Goal: Task Accomplishment & Management: Complete application form

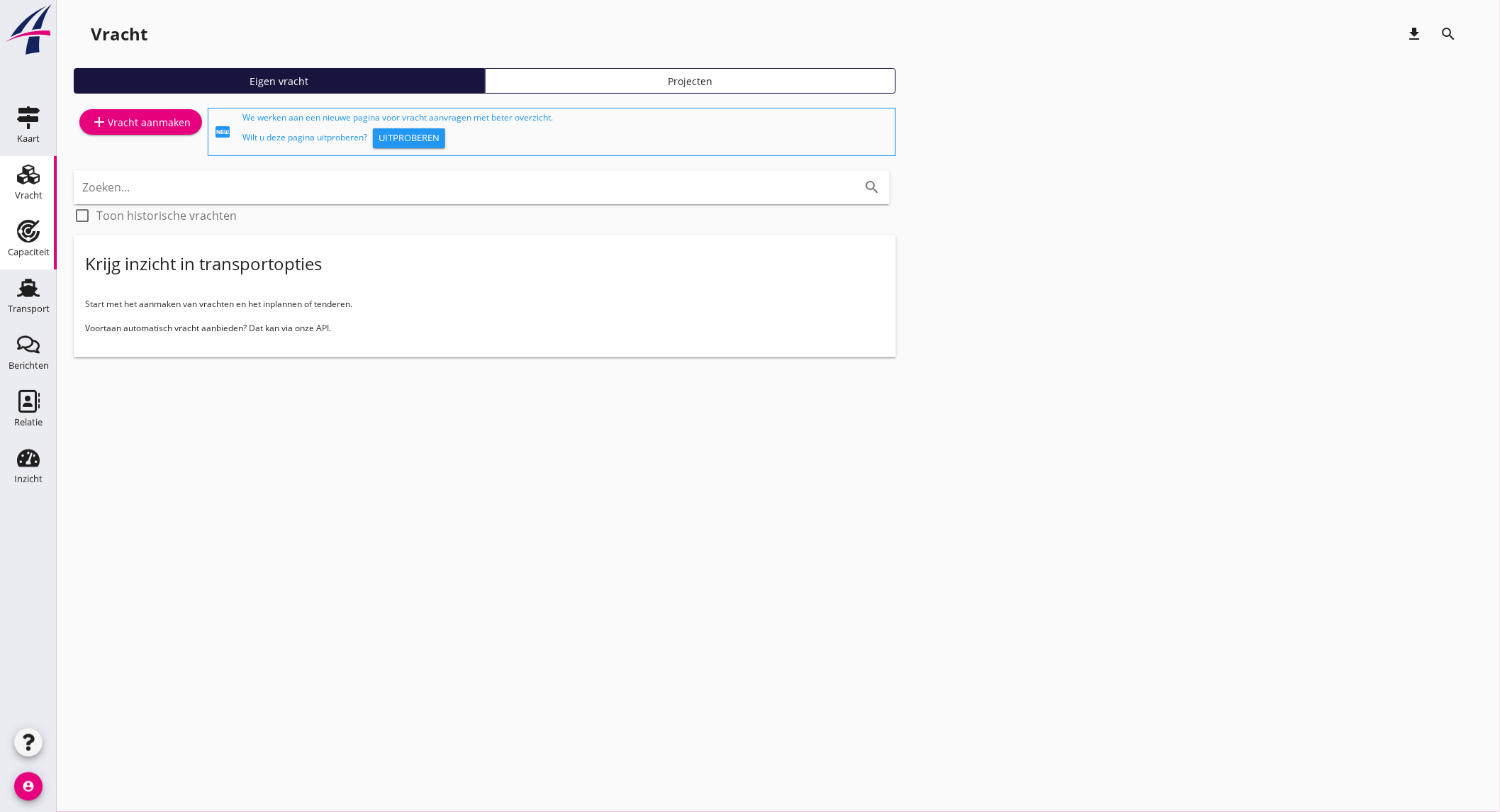
drag, startPoint x: 29, startPoint y: 243, endPoint x: 13, endPoint y: 234, distance: 18.4
click at [29, 243] on div "Capaciteit" at bounding box center [29, 252] width 42 height 20
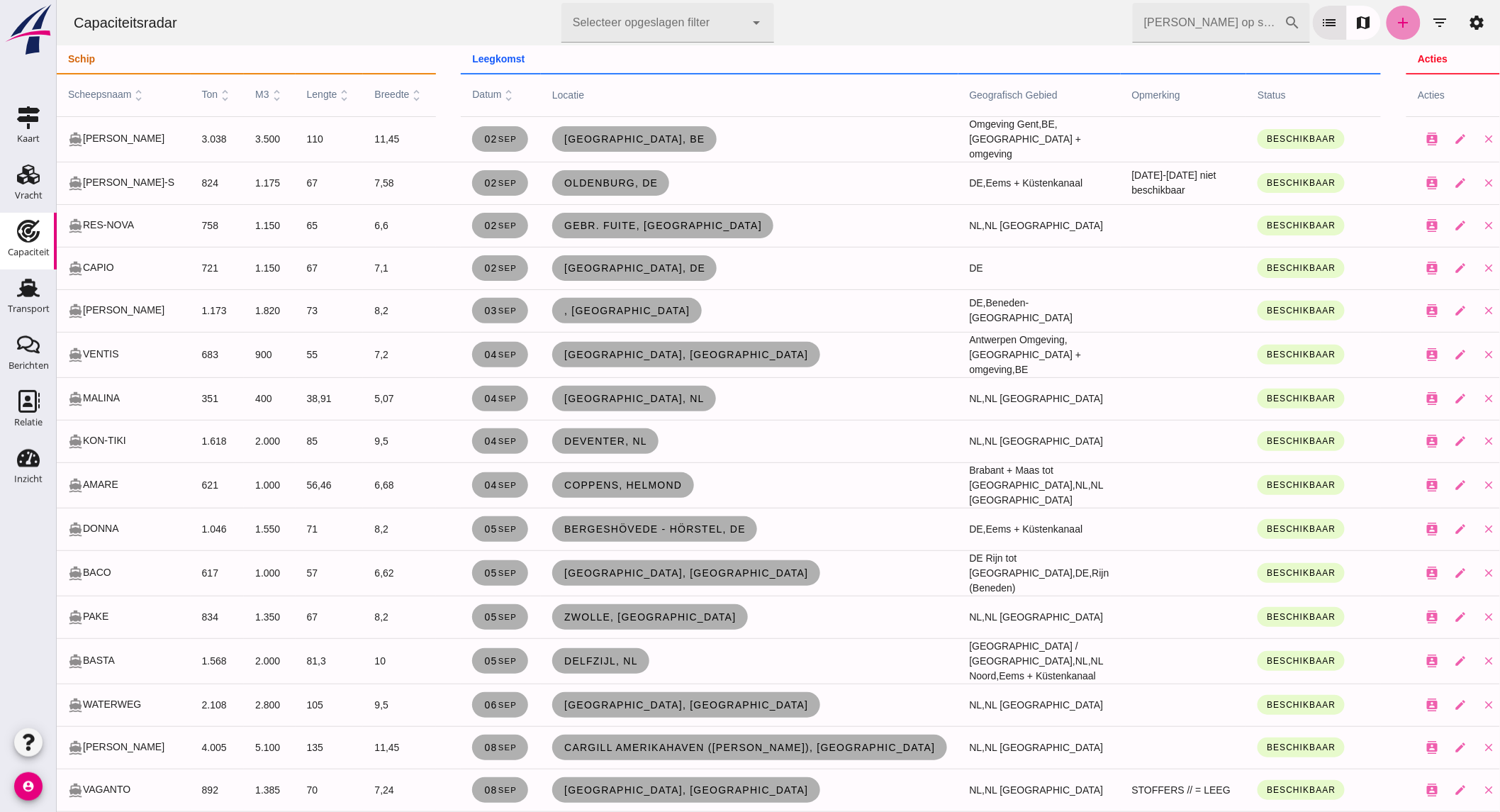
click at [1395, 19] on icon "add" at bounding box center [1403, 22] width 17 height 17
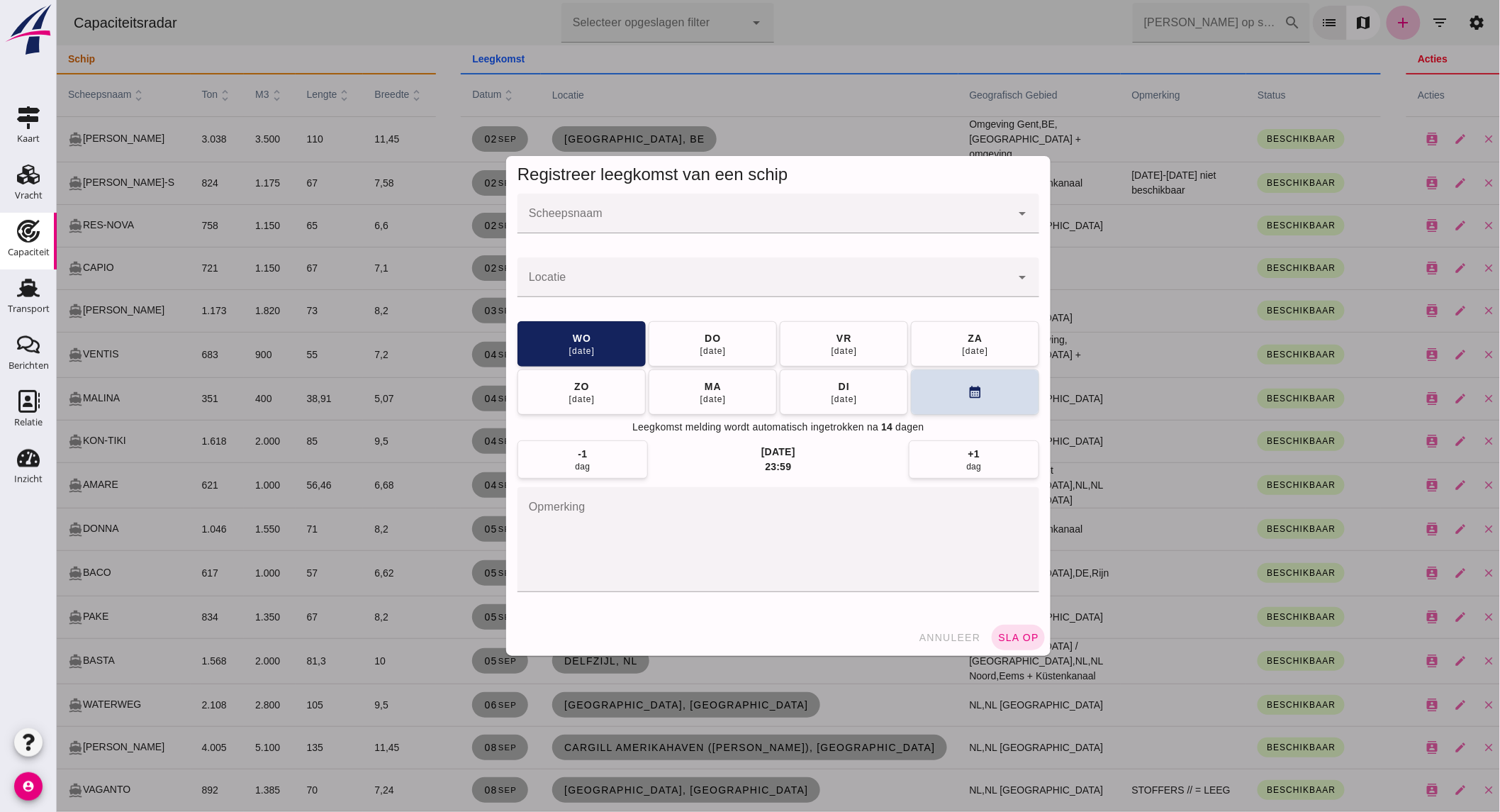
click at [633, 214] on input "Scheepsnaam" at bounding box center [763, 220] width 493 height 17
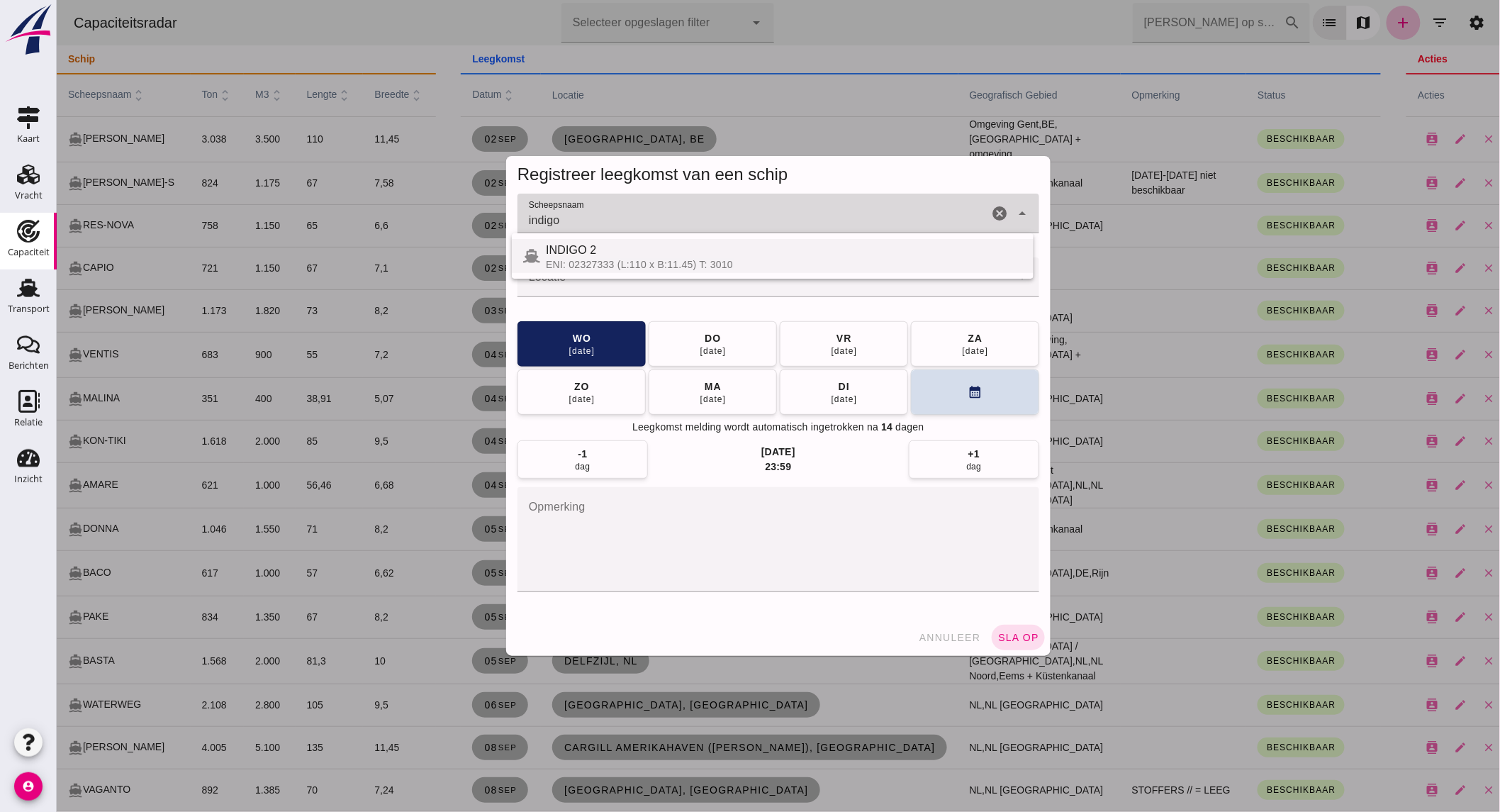
click at [635, 263] on div "ENI: 02327333 (L:110 x B:11.45) T: 3010" at bounding box center [783, 264] width 477 height 11
type input "INDIGO 2"
click at [654, 279] on input "Locatie" at bounding box center [763, 284] width 493 height 17
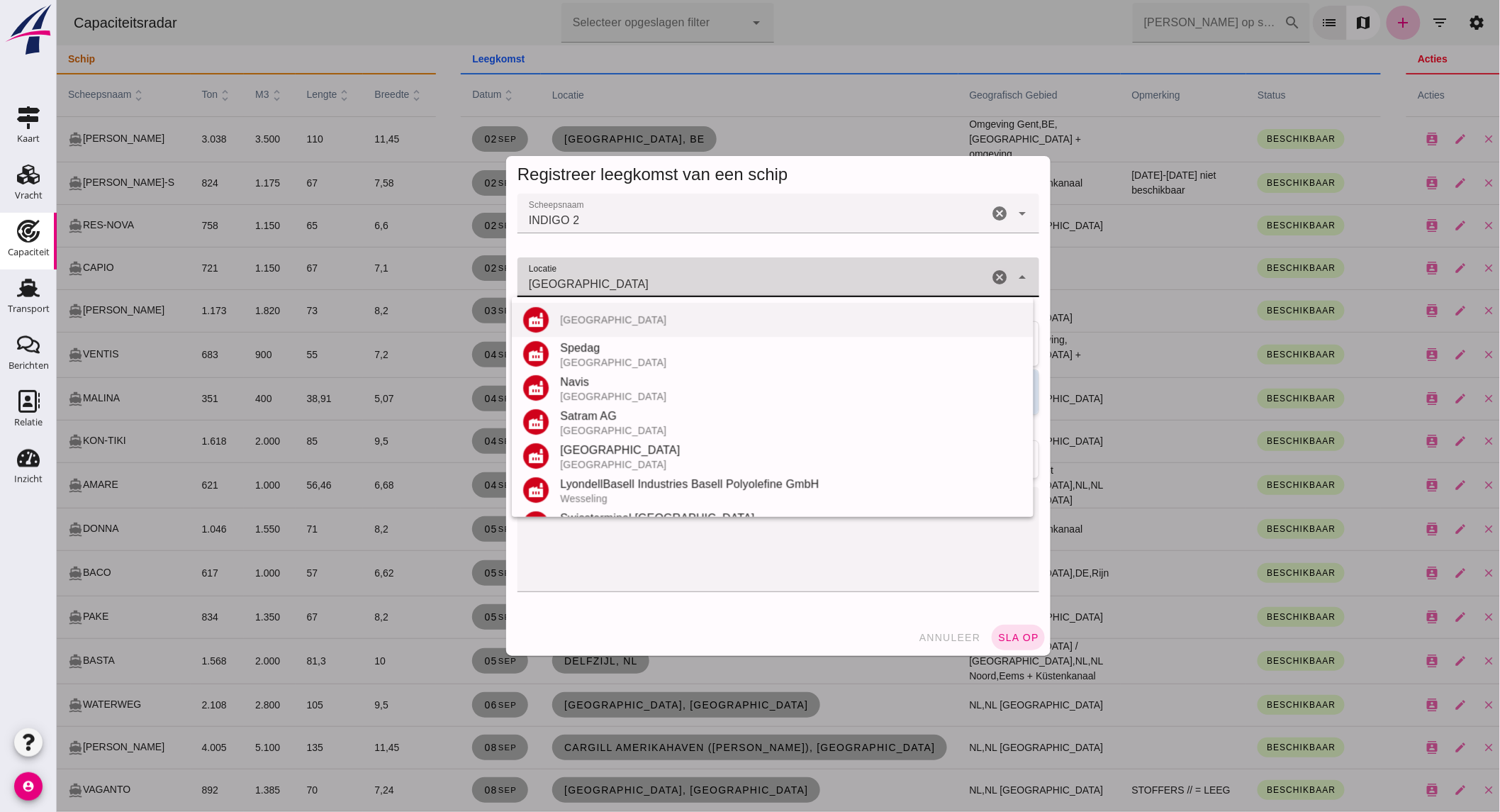
click at [591, 323] on div "[GEOGRAPHIC_DATA]" at bounding box center [790, 319] width 463 height 11
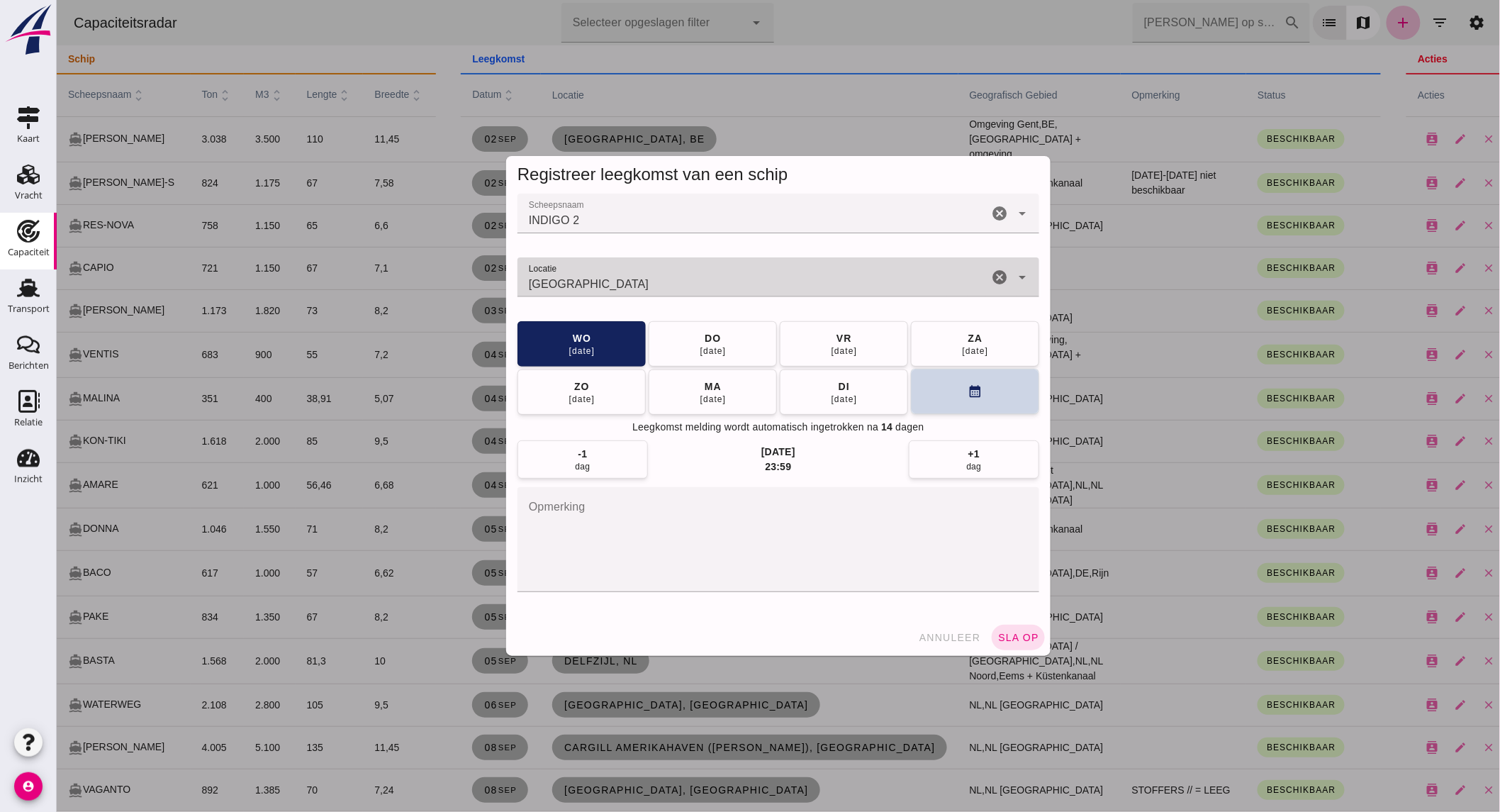
type input "[GEOGRAPHIC_DATA]"
click at [945, 405] on button "calendar_month" at bounding box center [974, 391] width 128 height 46
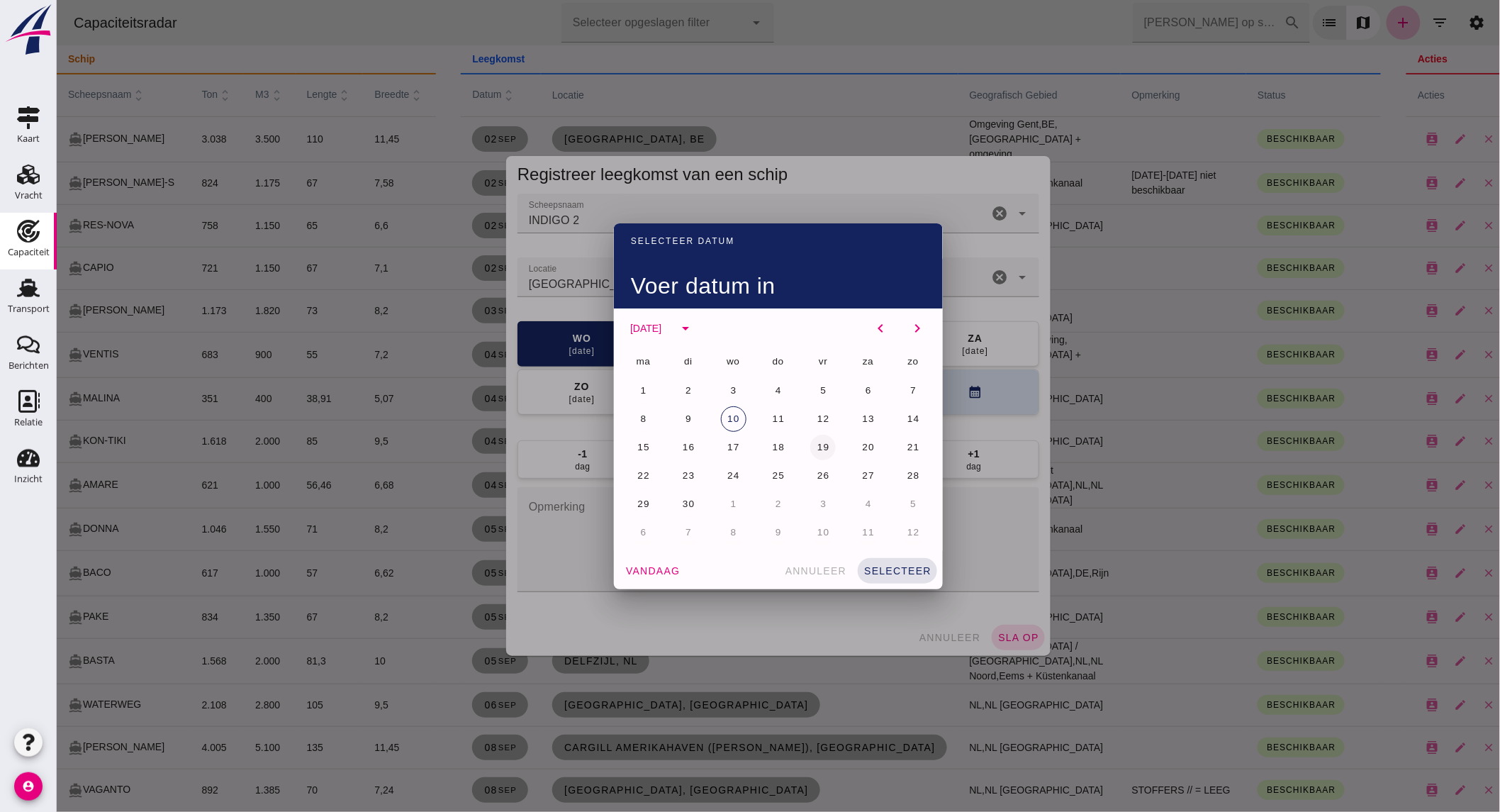
click at [816, 448] on span "19" at bounding box center [823, 447] width 14 height 11
click at [897, 560] on button "selecteer" at bounding box center [896, 571] width 79 height 26
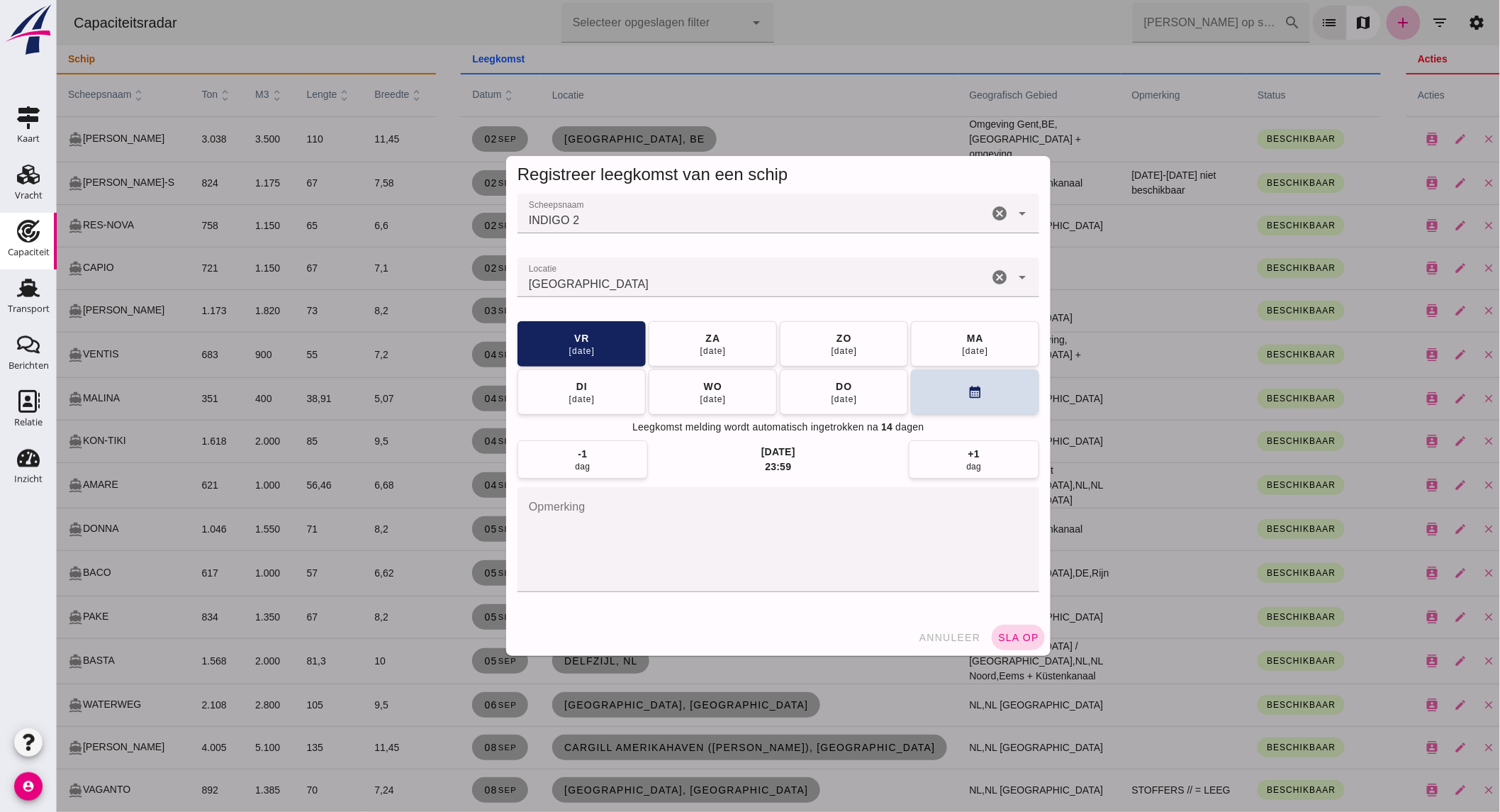
click at [1010, 642] on span "sla op" at bounding box center [1018, 636] width 42 height 11
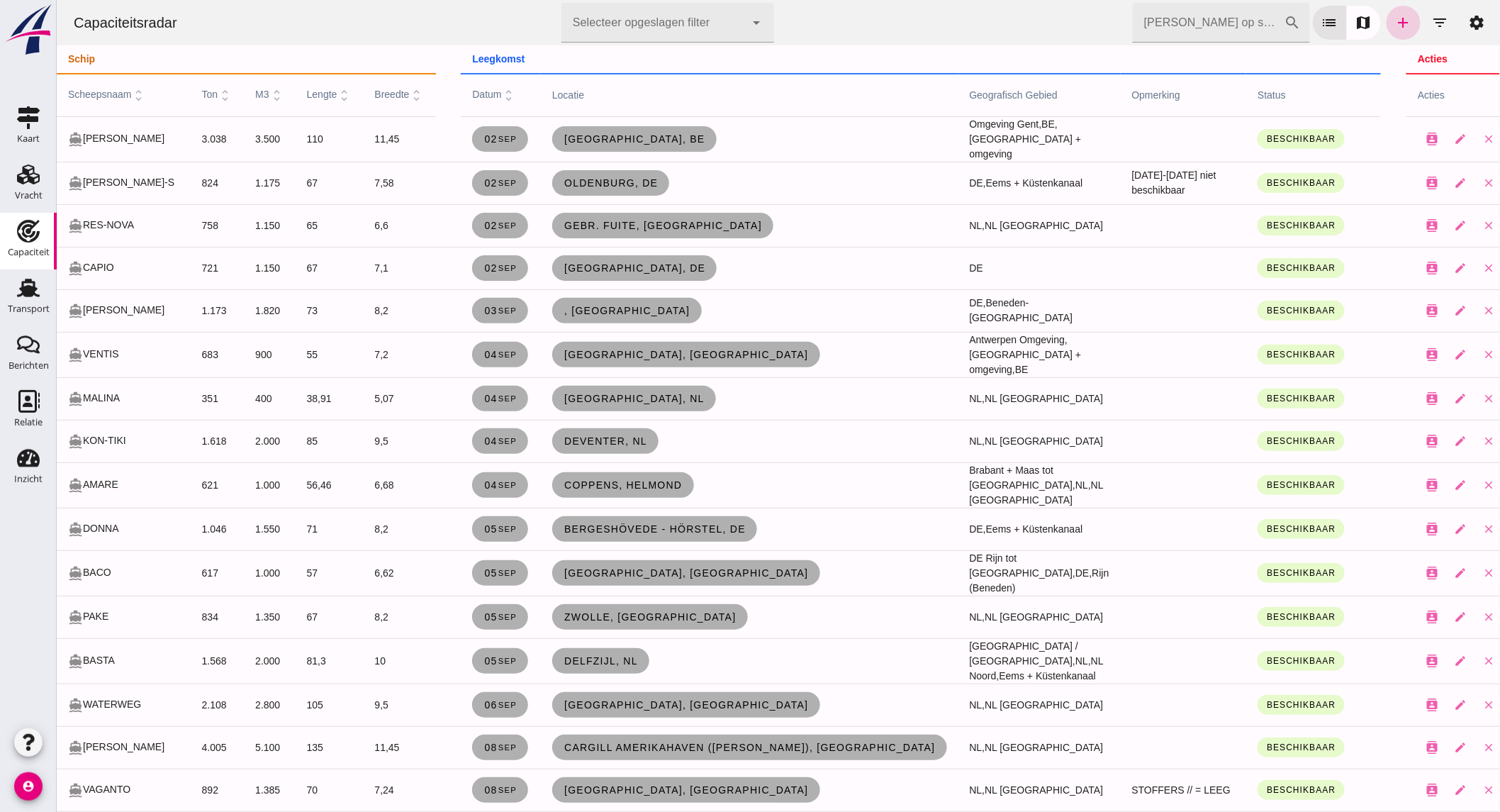
click at [1395, 19] on icon "add" at bounding box center [1403, 22] width 17 height 17
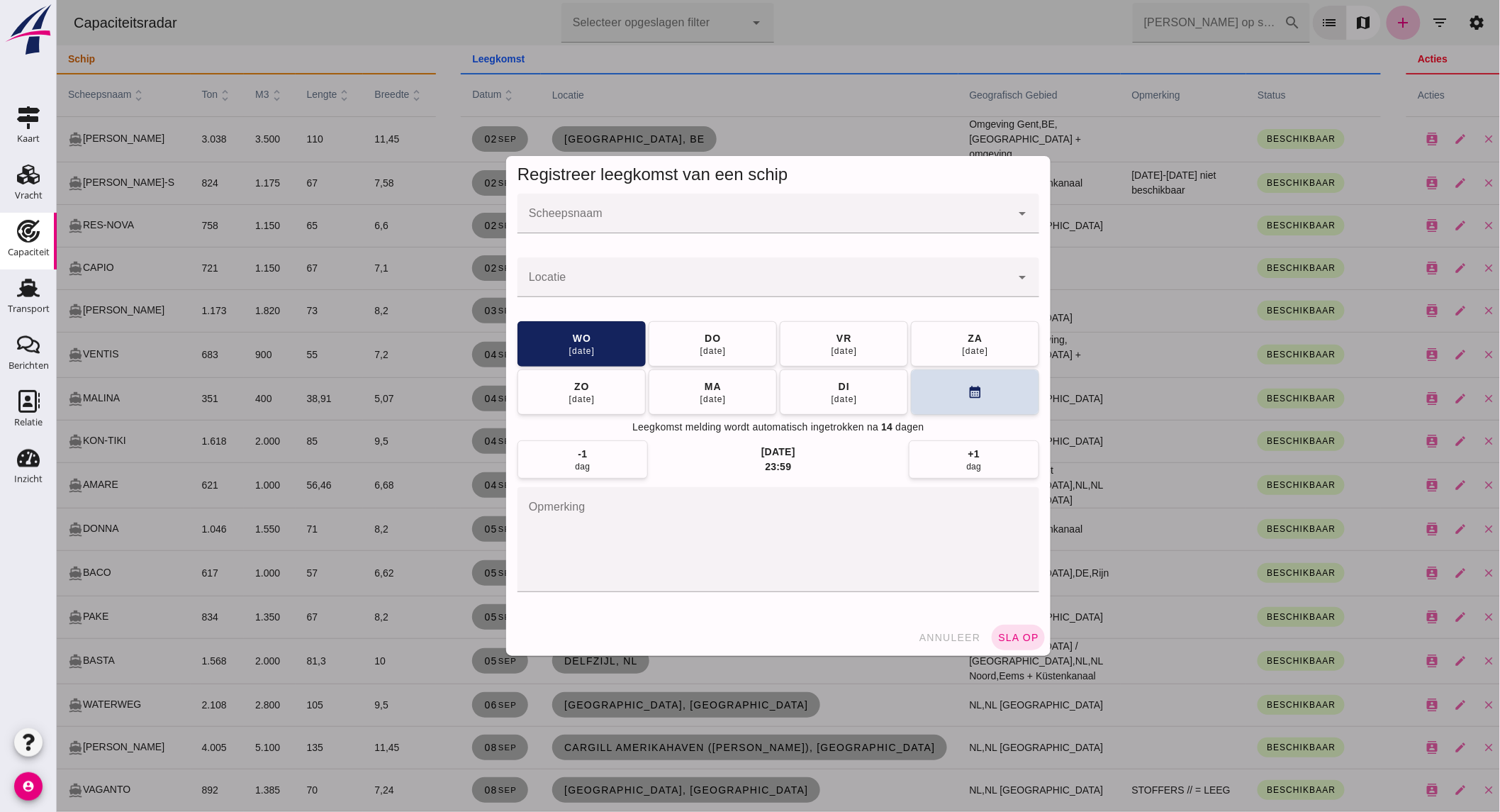
click at [653, 216] on input "Scheepsnaam" at bounding box center [763, 220] width 493 height 17
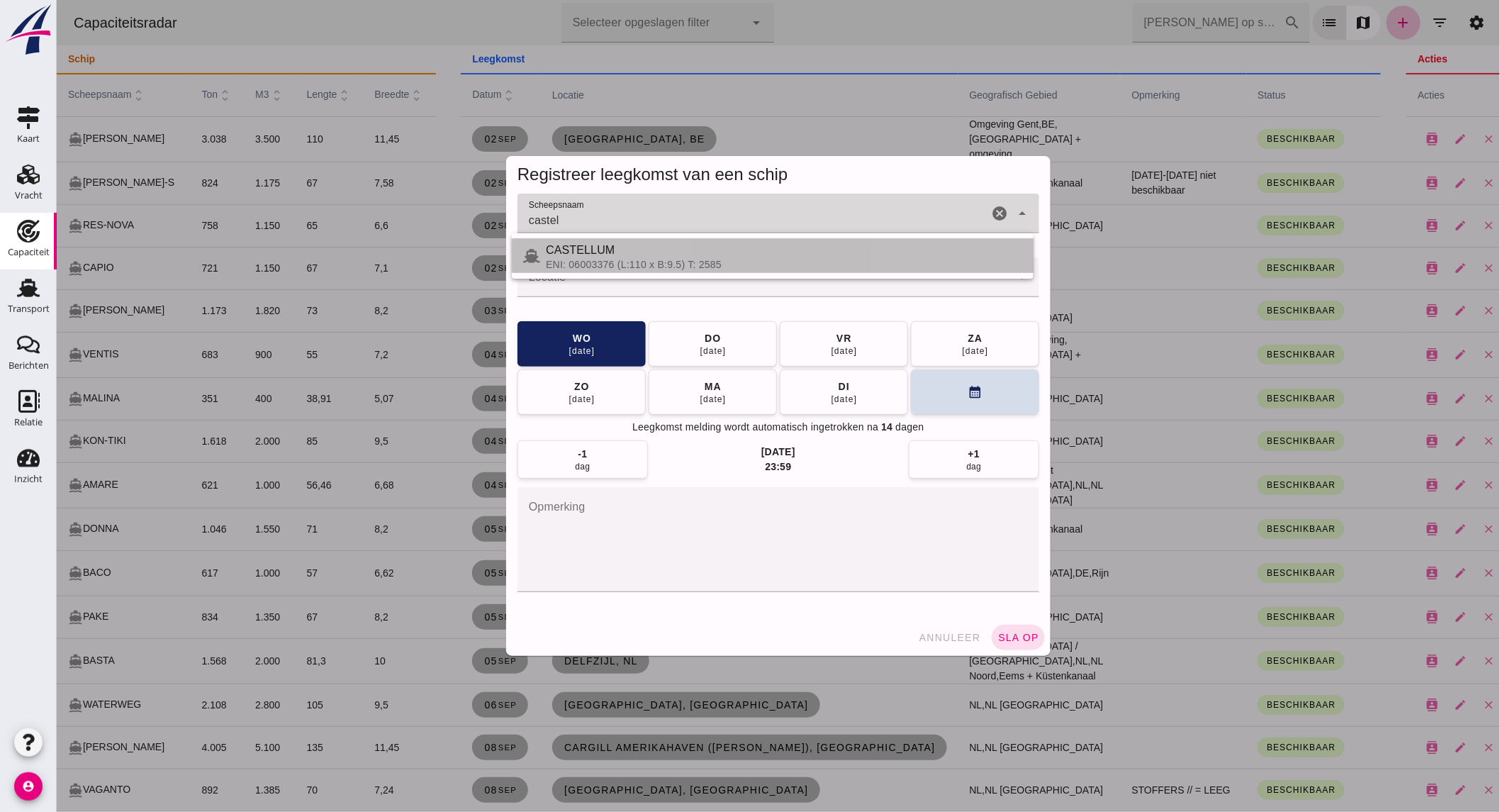
click at [641, 246] on div "CASTELLUM" at bounding box center [783, 250] width 477 height 17
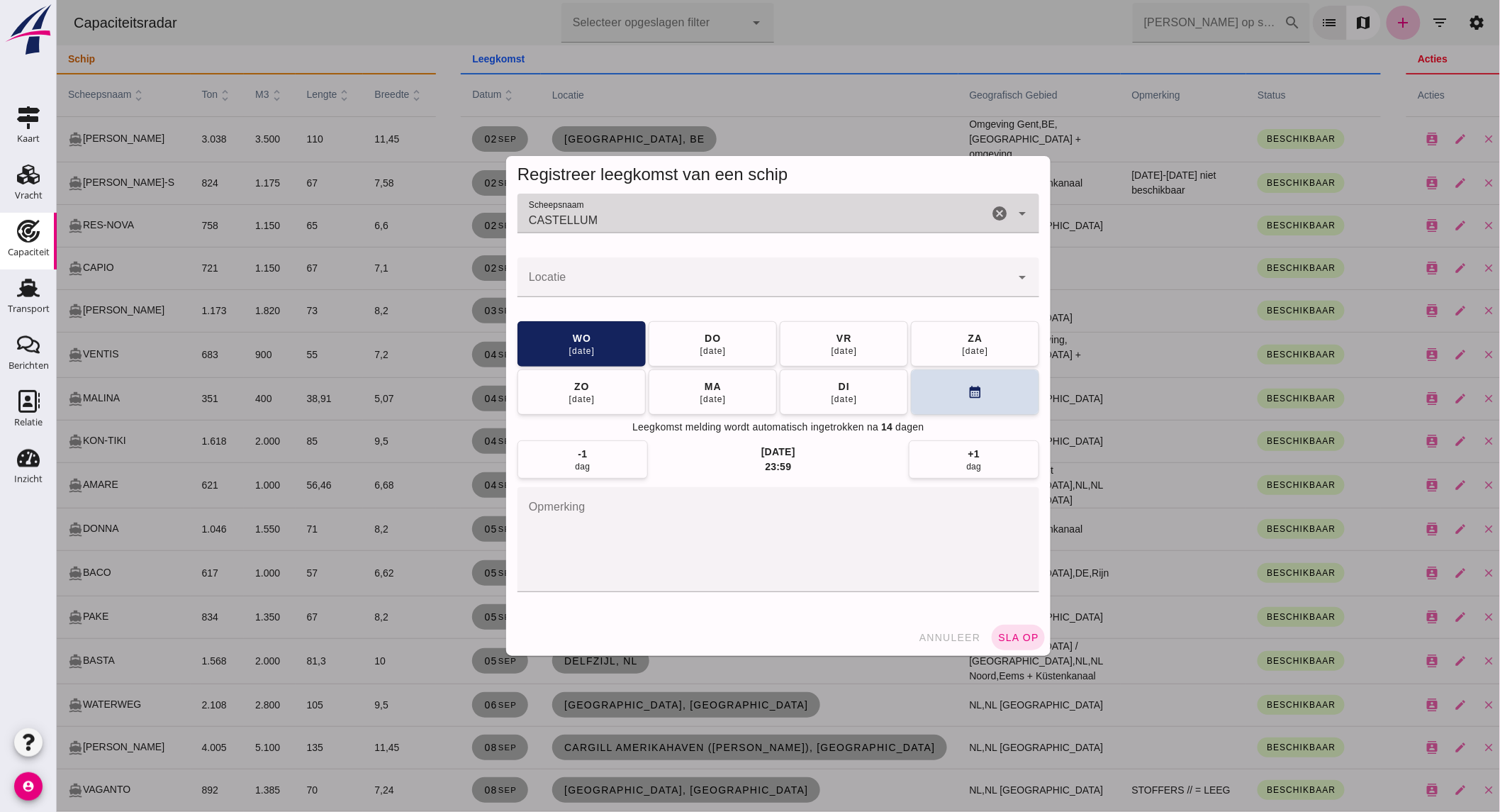
type input "CASTELLUM"
click at [654, 285] on input "Locatie" at bounding box center [763, 284] width 493 height 17
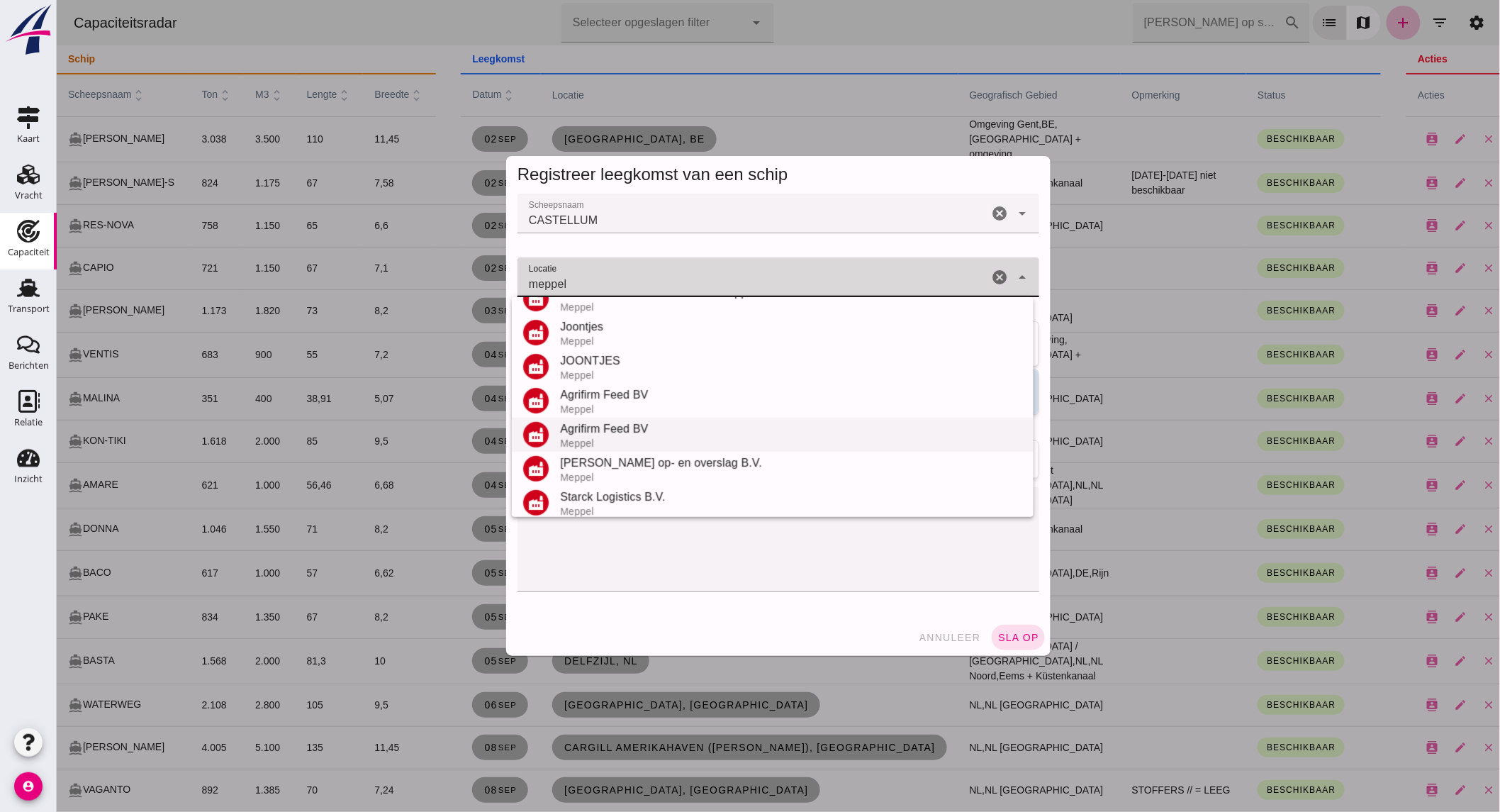
scroll to position [200, 0]
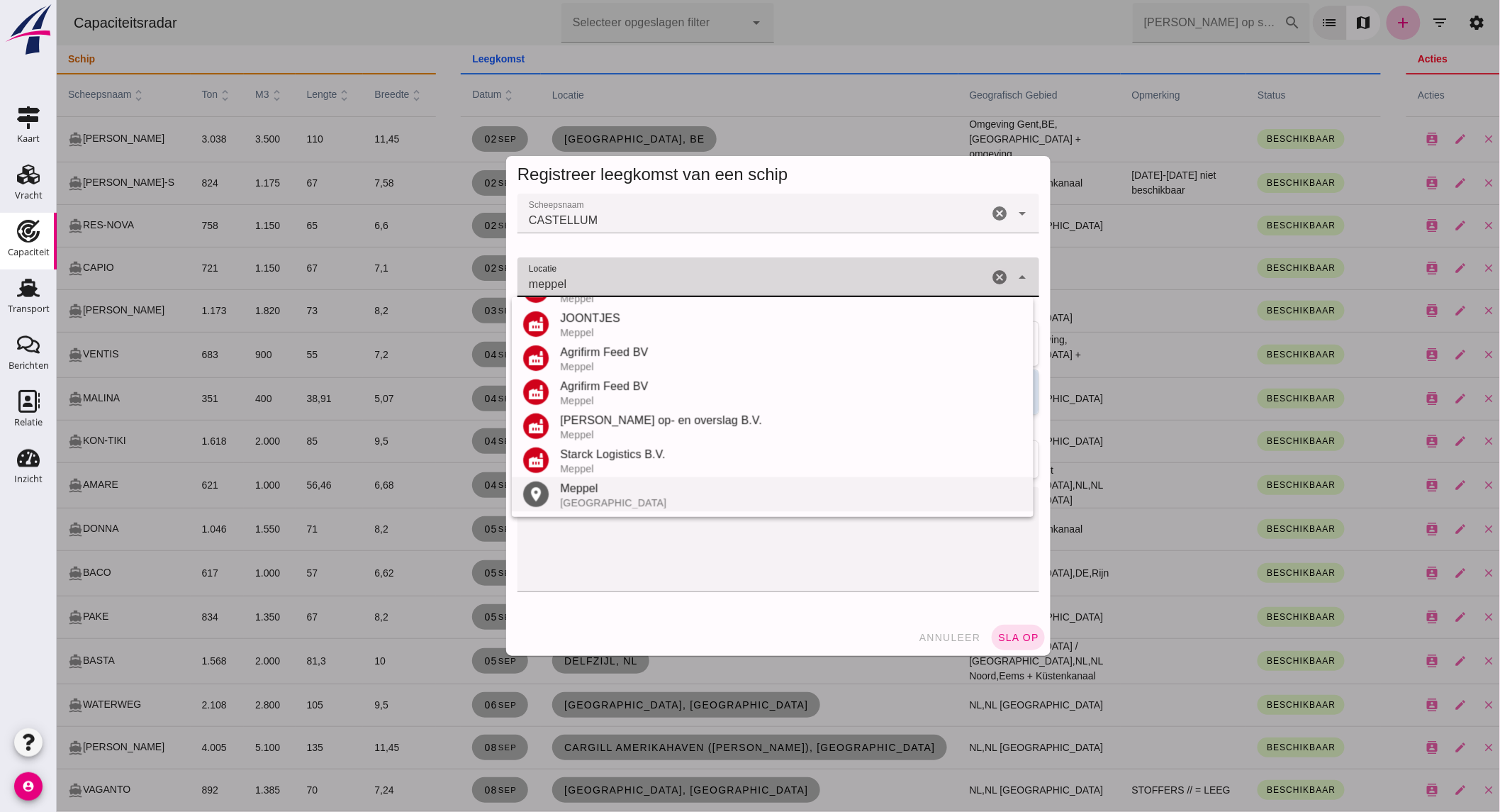
click at [605, 484] on div "Meppel" at bounding box center [790, 487] width 463 height 17
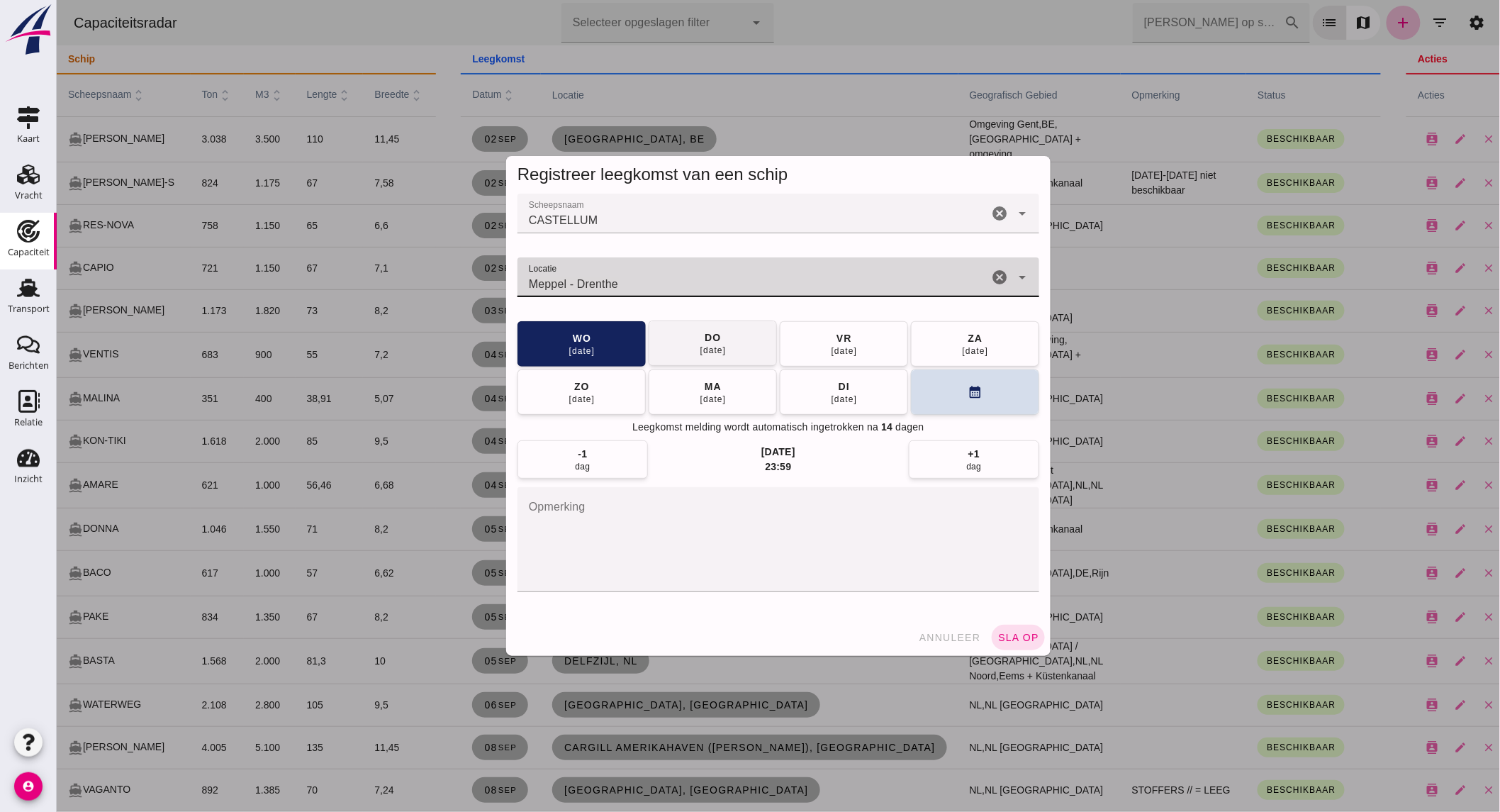
type input "Meppel - Drenthe"
click at [716, 344] on div "[DATE]" at bounding box center [712, 349] width 27 height 11
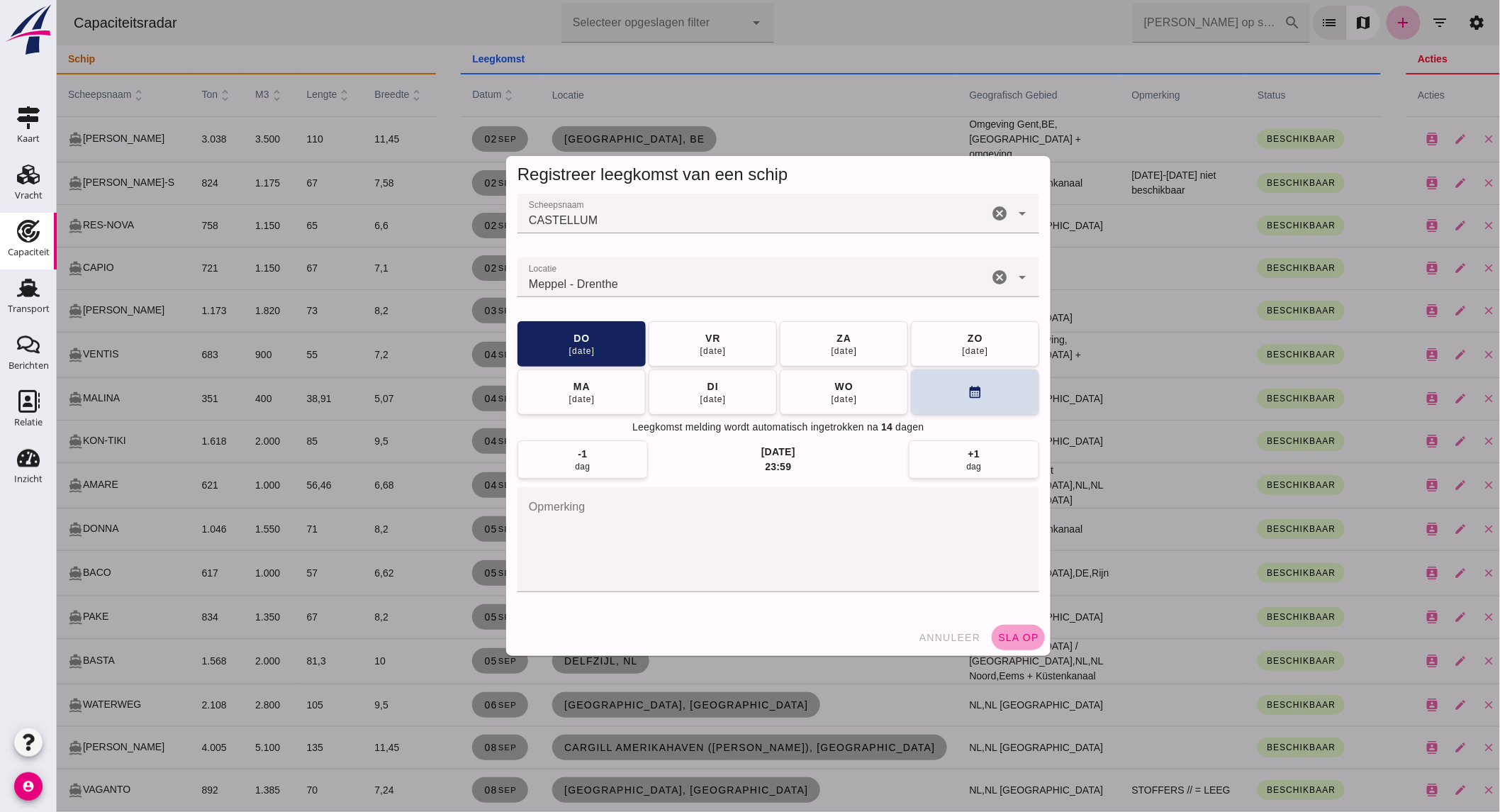
click at [1013, 624] on button "sla op" at bounding box center [1018, 637] width 54 height 26
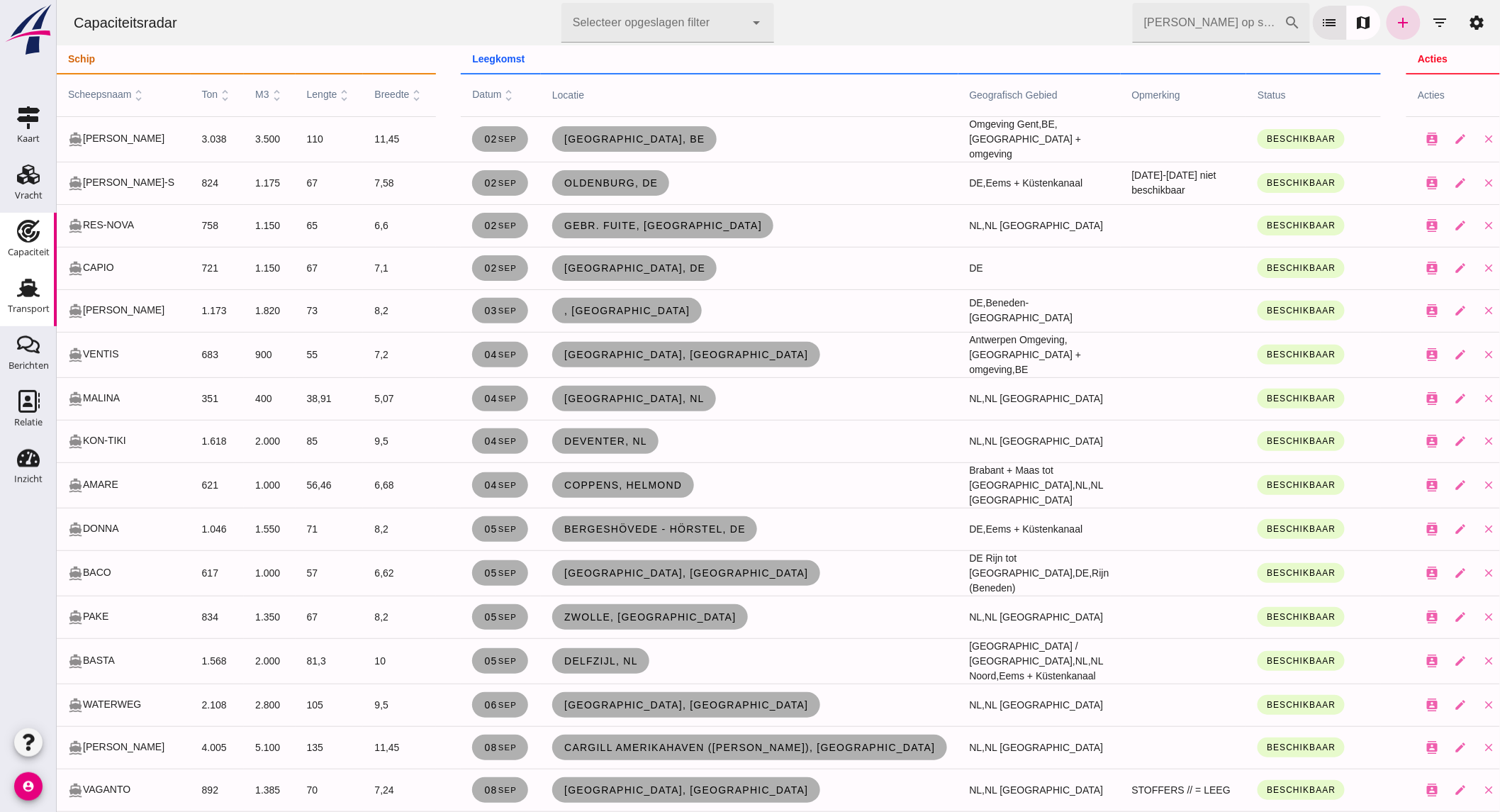
click at [36, 300] on div "Transport" at bounding box center [29, 309] width 42 height 20
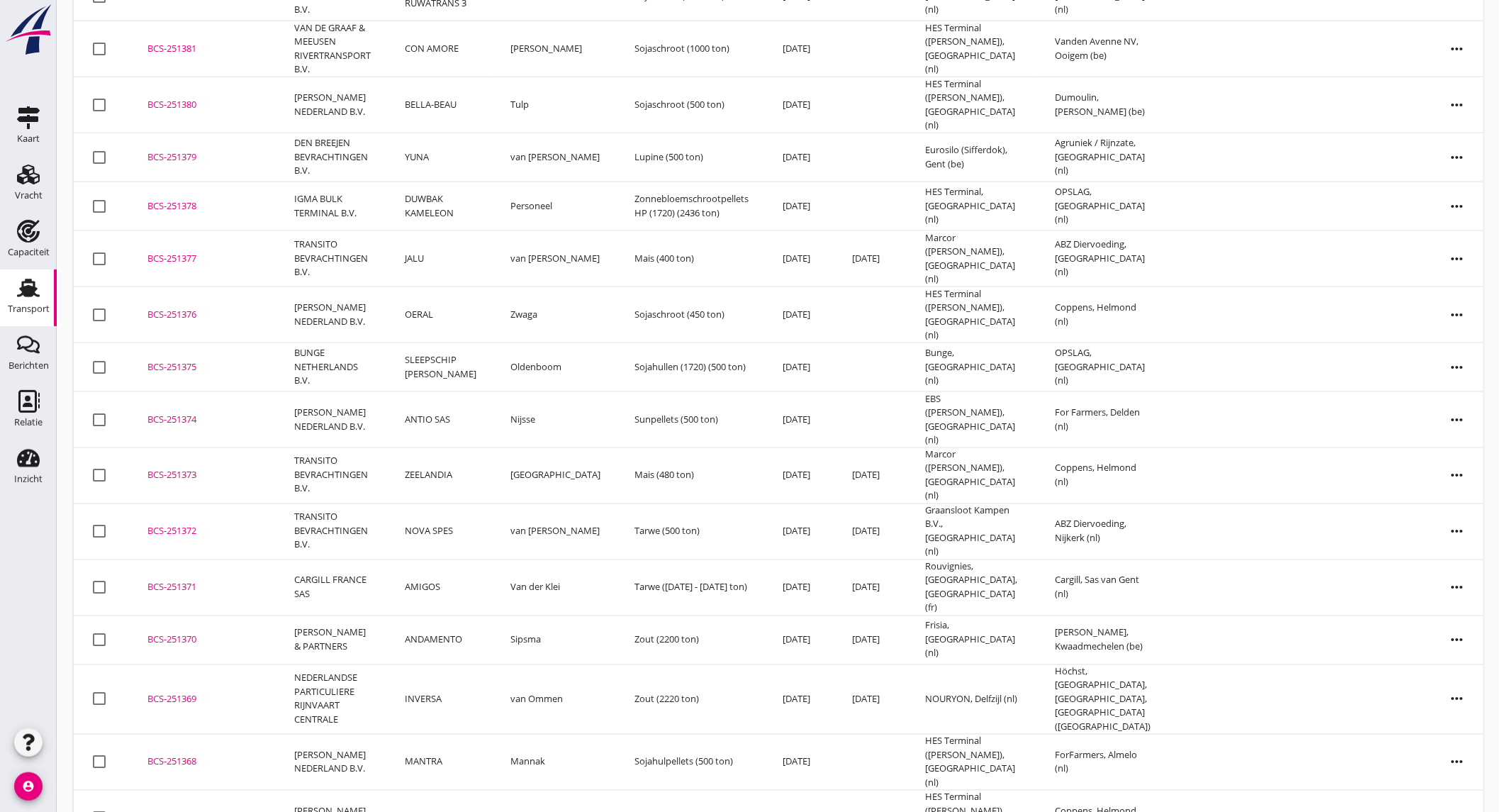
scroll to position [845, 0]
